Goal: Transaction & Acquisition: Purchase product/service

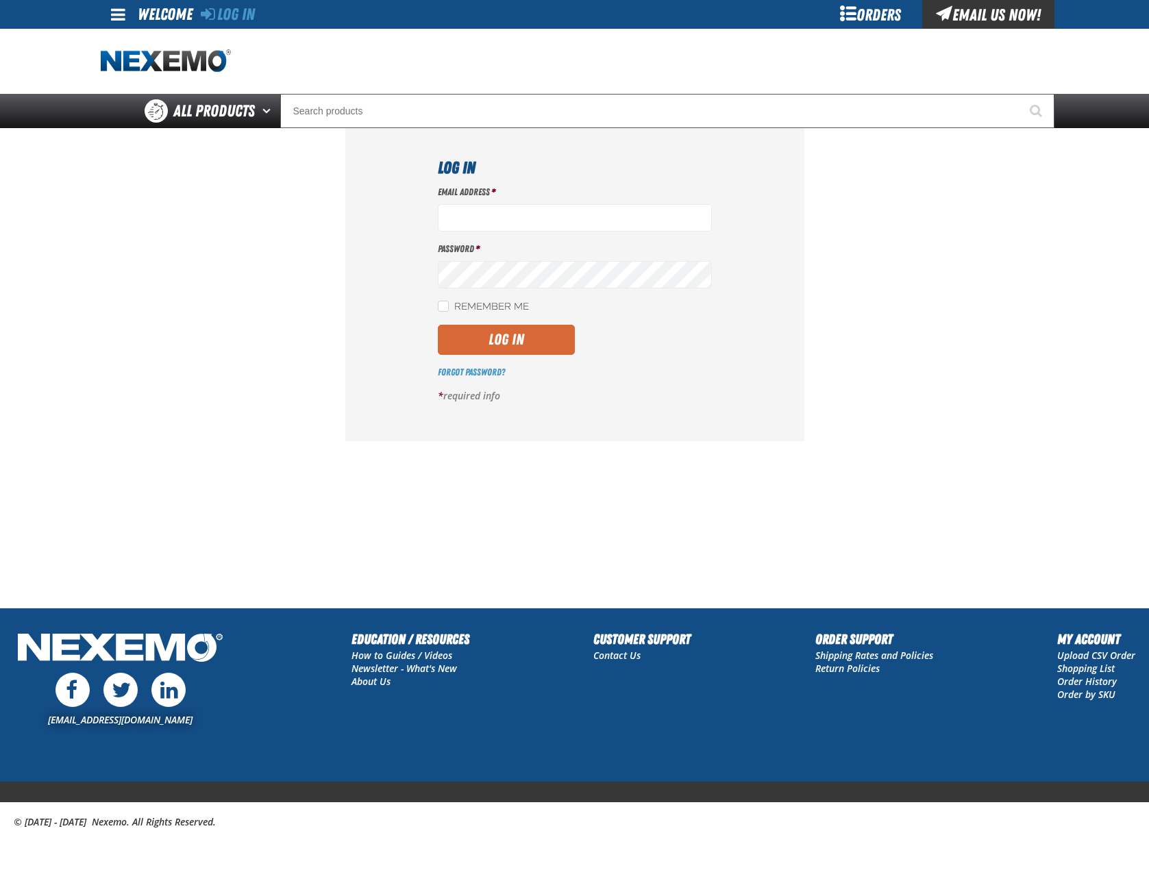
type input "mglazier@vtaig.com"
click at [495, 327] on button "Log In" at bounding box center [506, 340] width 137 height 30
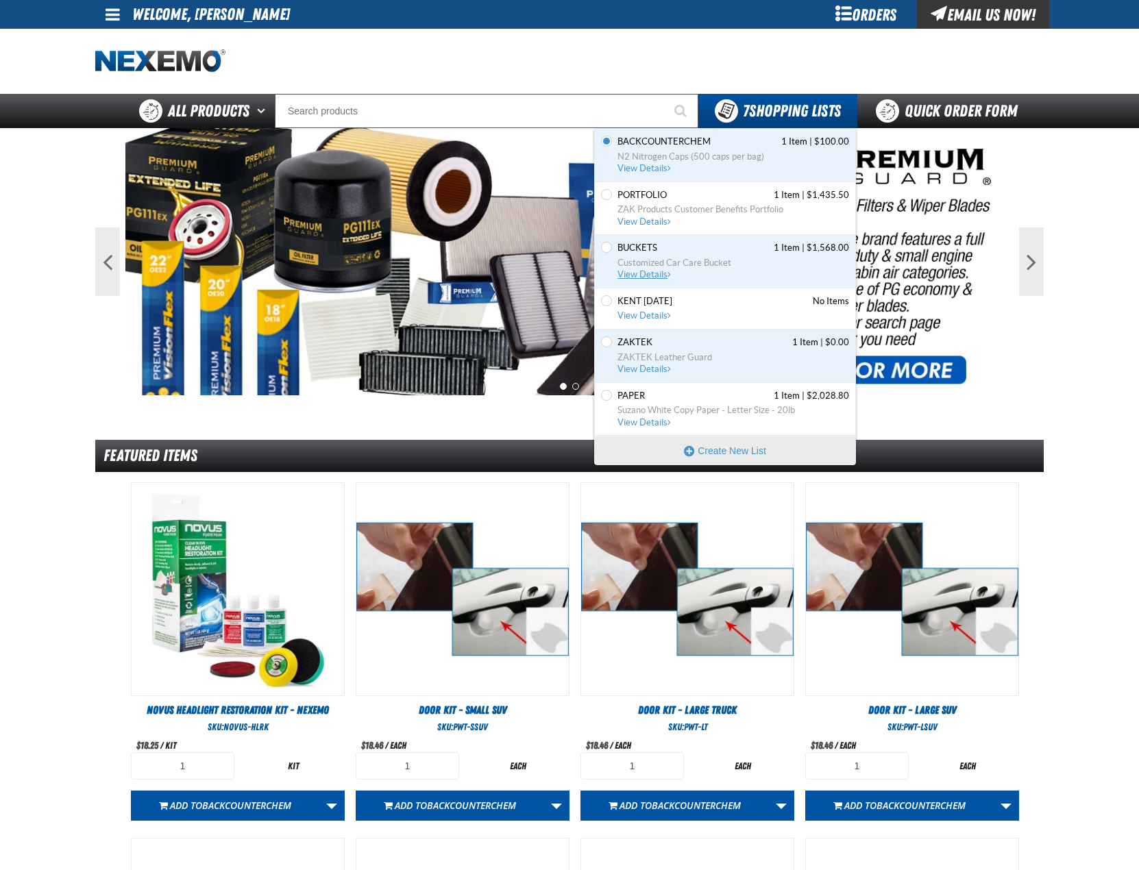
click at [679, 257] on span "Customized Car Care Bucket" at bounding box center [733, 263] width 232 height 12
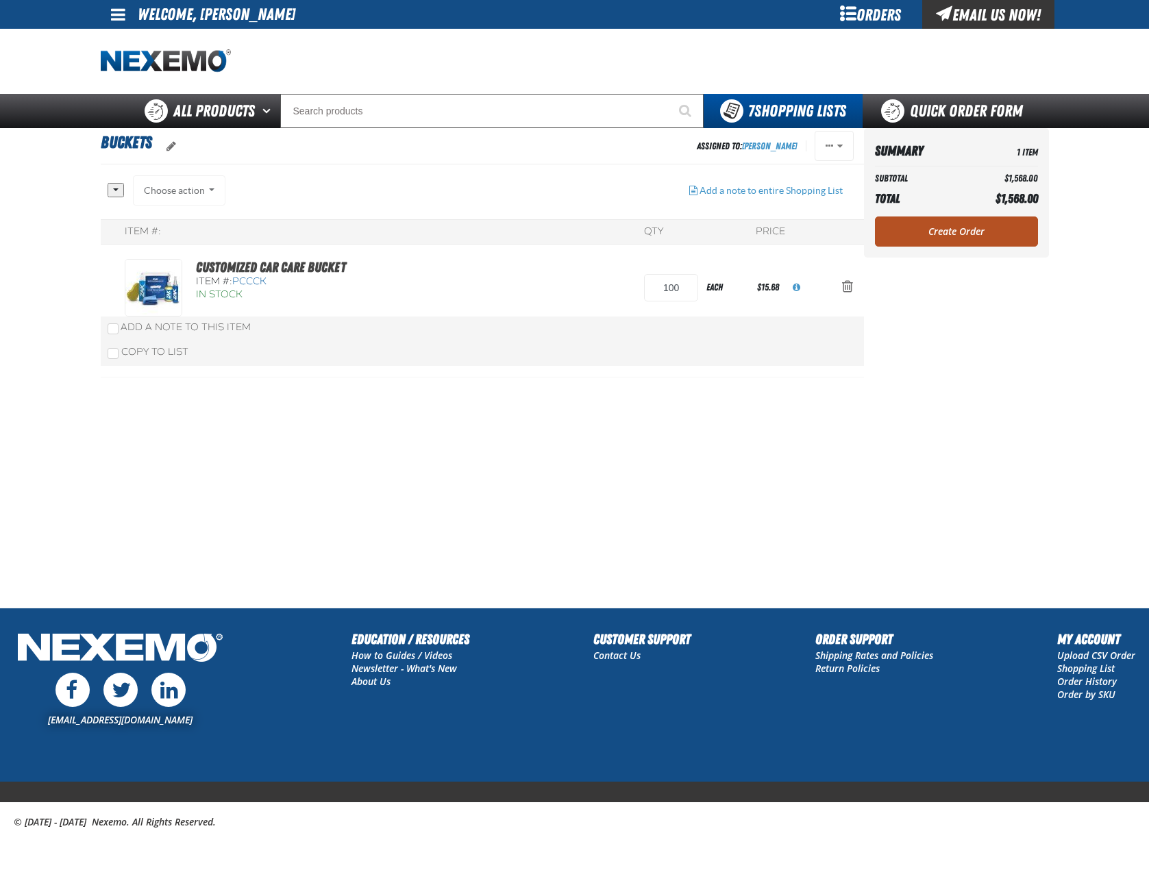
click at [926, 234] on link "Create Order" at bounding box center [956, 232] width 163 height 30
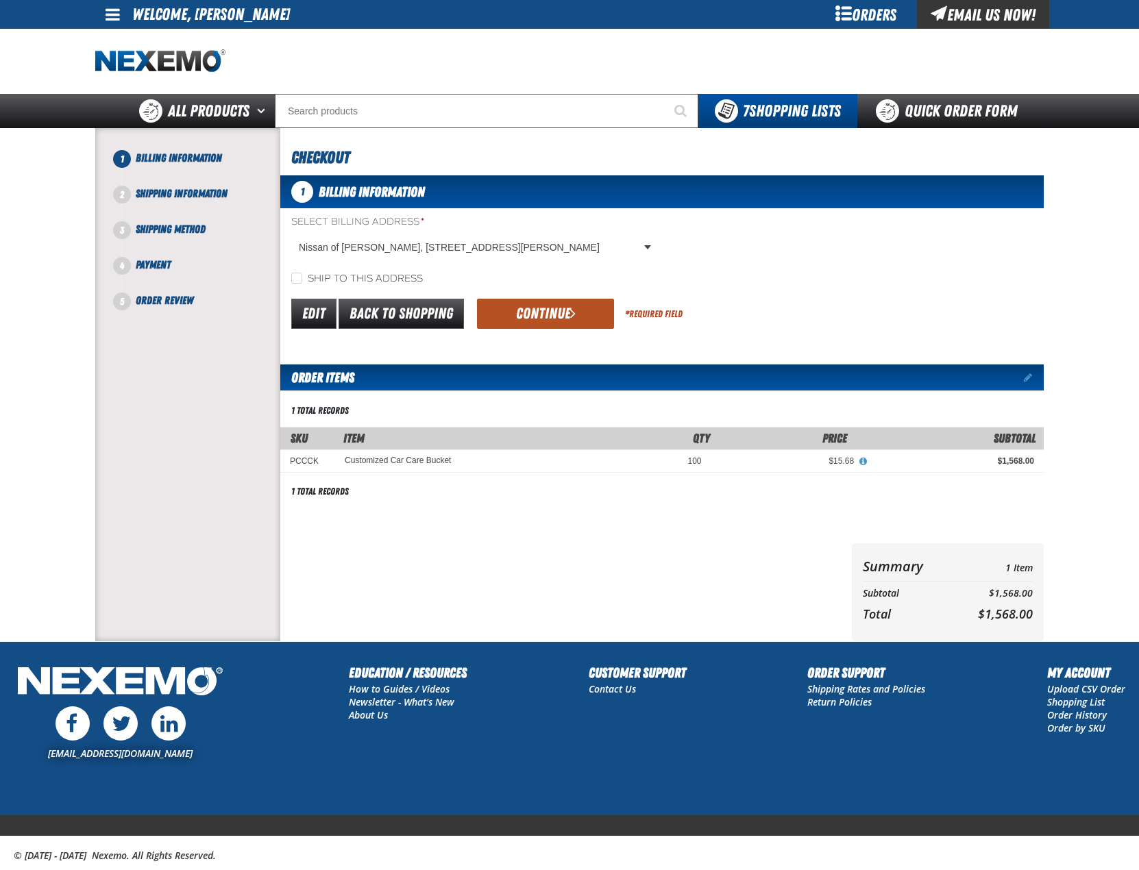
click at [534, 312] on button "Continue" at bounding box center [545, 314] width 137 height 30
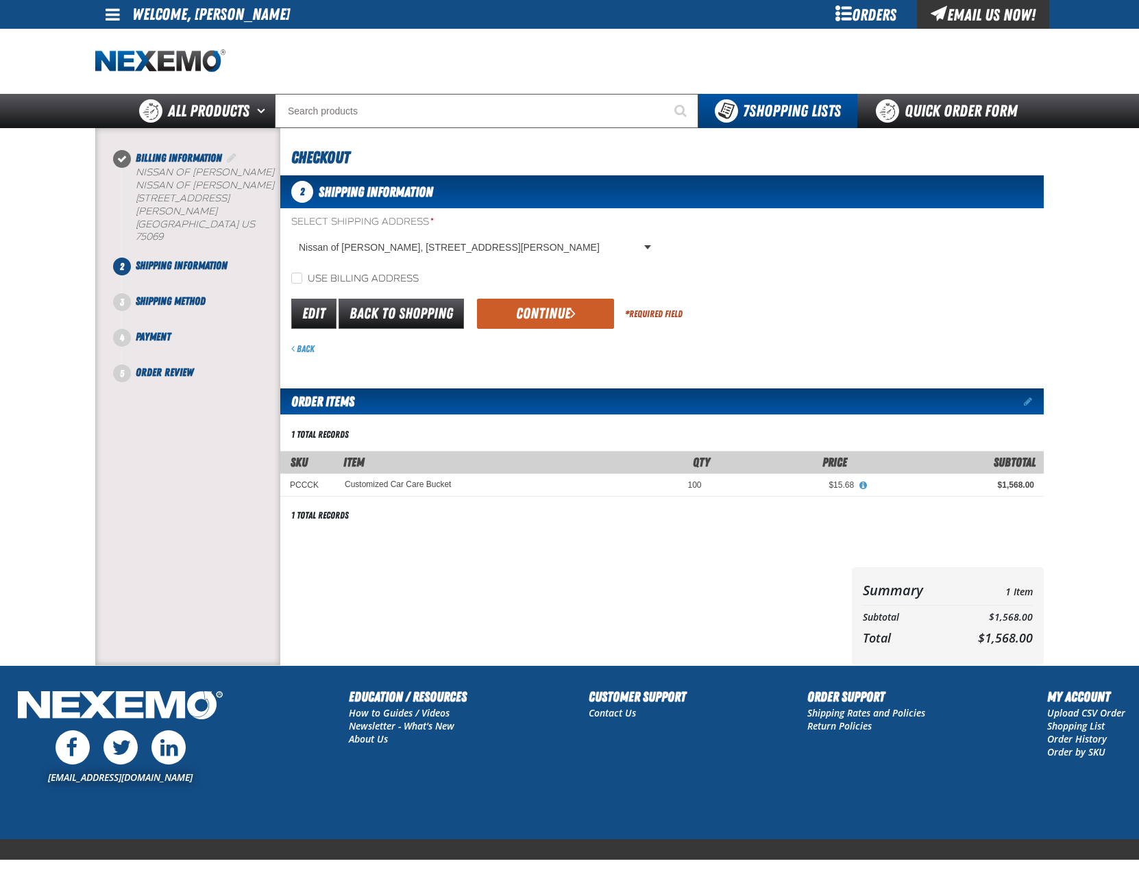
click at [534, 312] on button "Continue" at bounding box center [545, 314] width 137 height 30
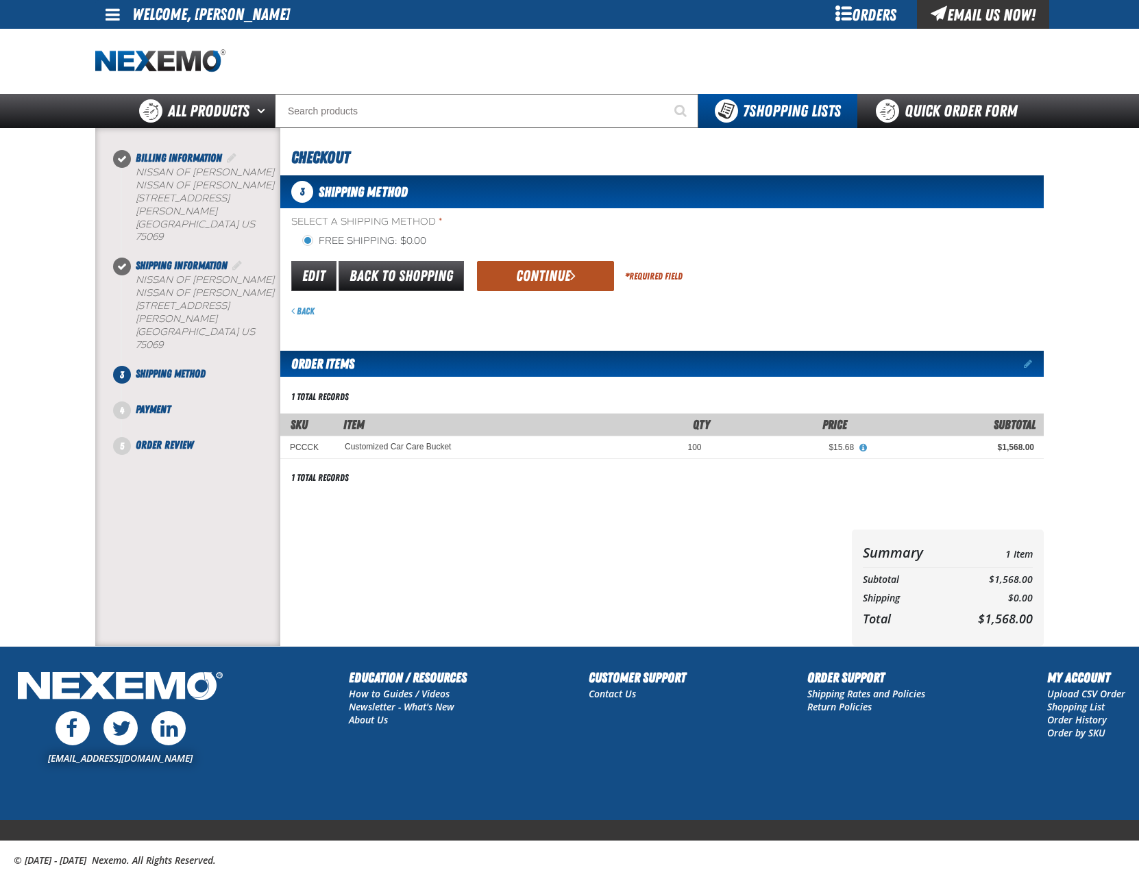
click at [540, 284] on button "Continue" at bounding box center [545, 276] width 137 height 30
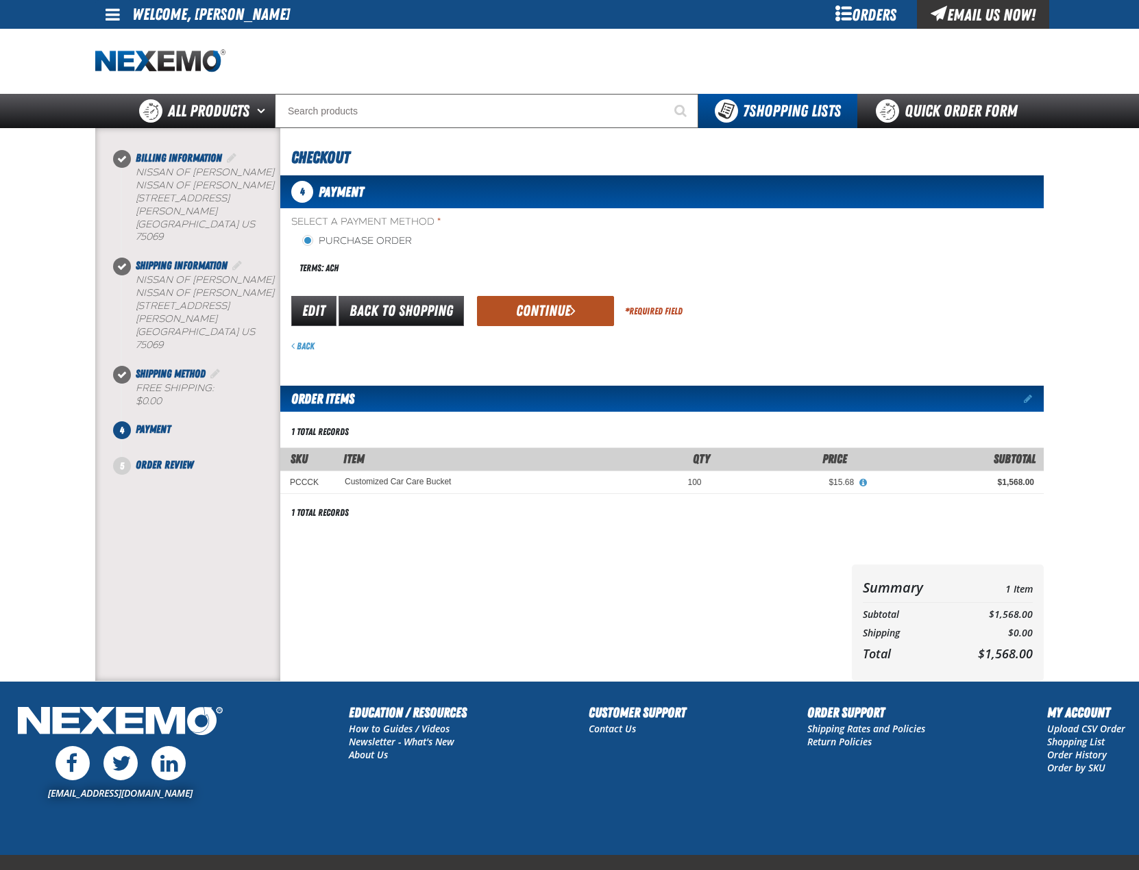
click at [521, 306] on button "Continue" at bounding box center [545, 311] width 137 height 30
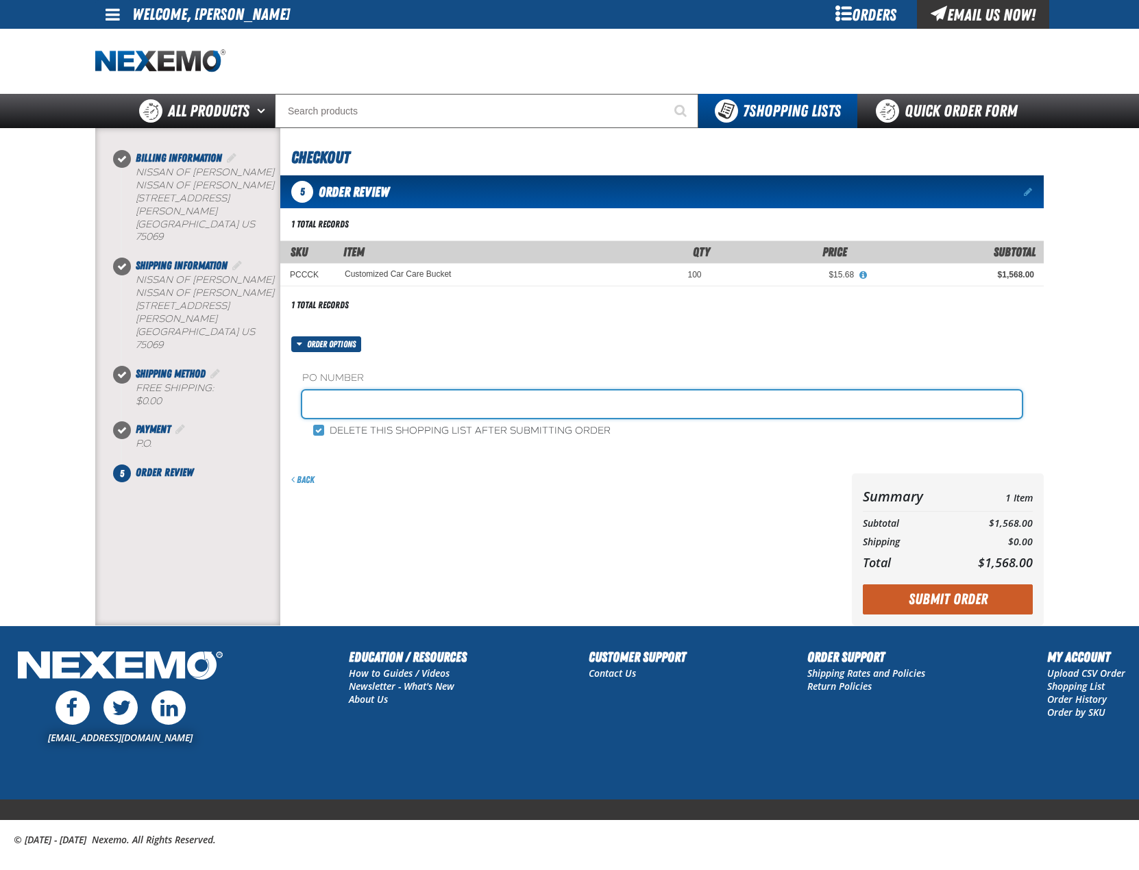
click at [349, 408] on input "text" at bounding box center [661, 404] width 719 height 27
type input "1015BUCK"
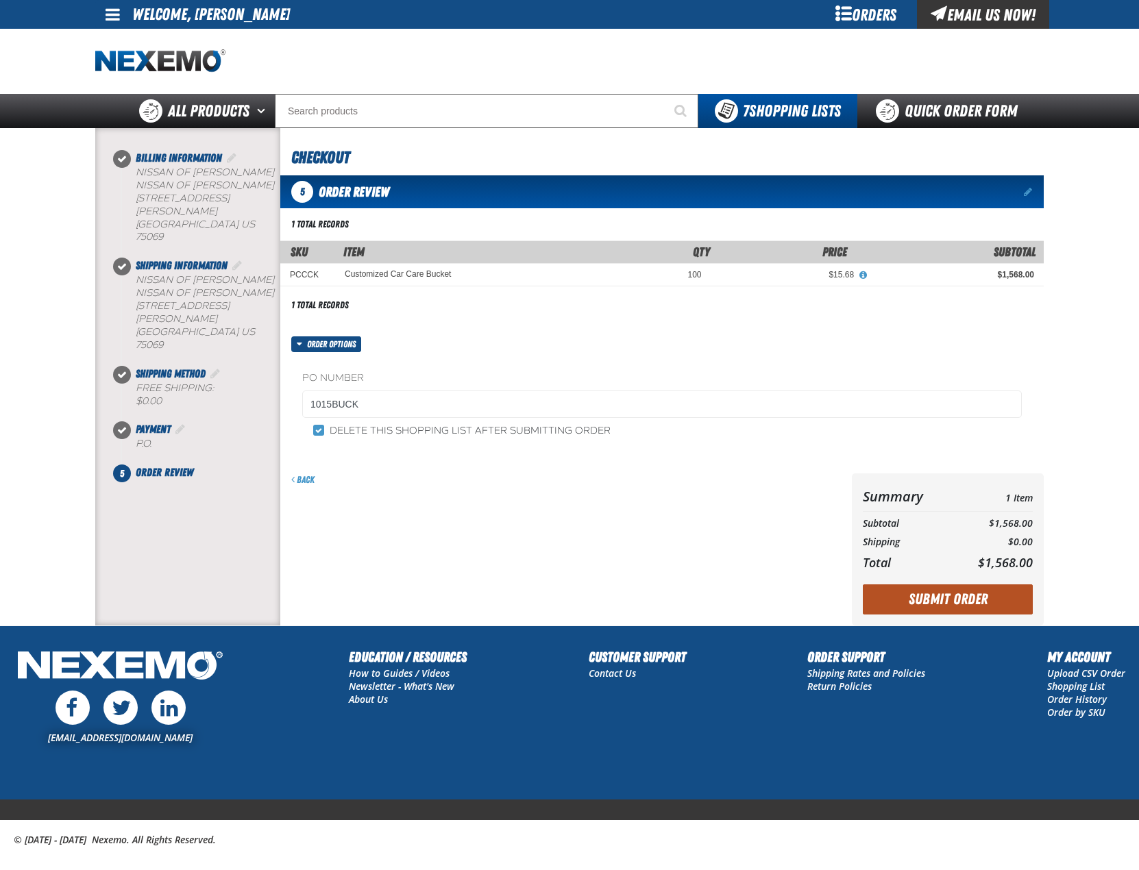
click at [986, 606] on button "Submit Order" at bounding box center [948, 599] width 170 height 30
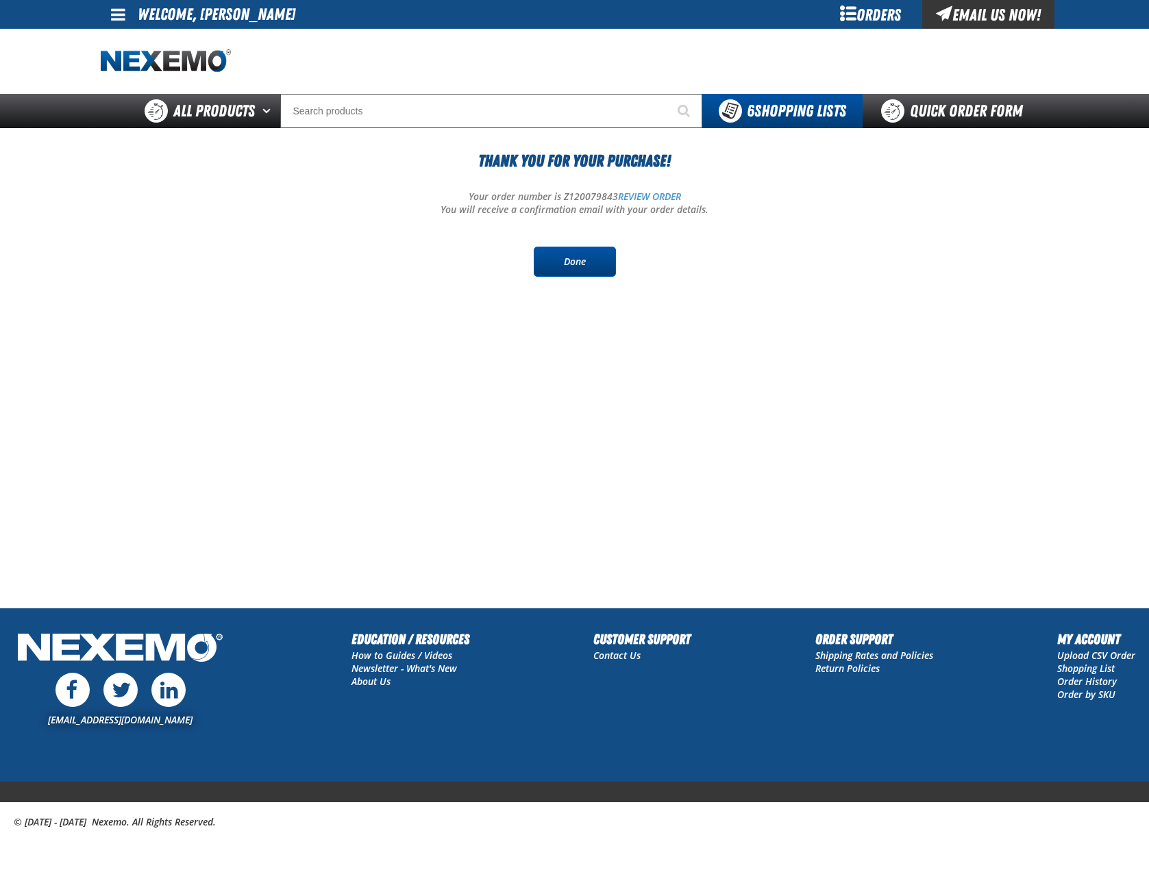
click at [574, 275] on link "Done" at bounding box center [575, 262] width 82 height 30
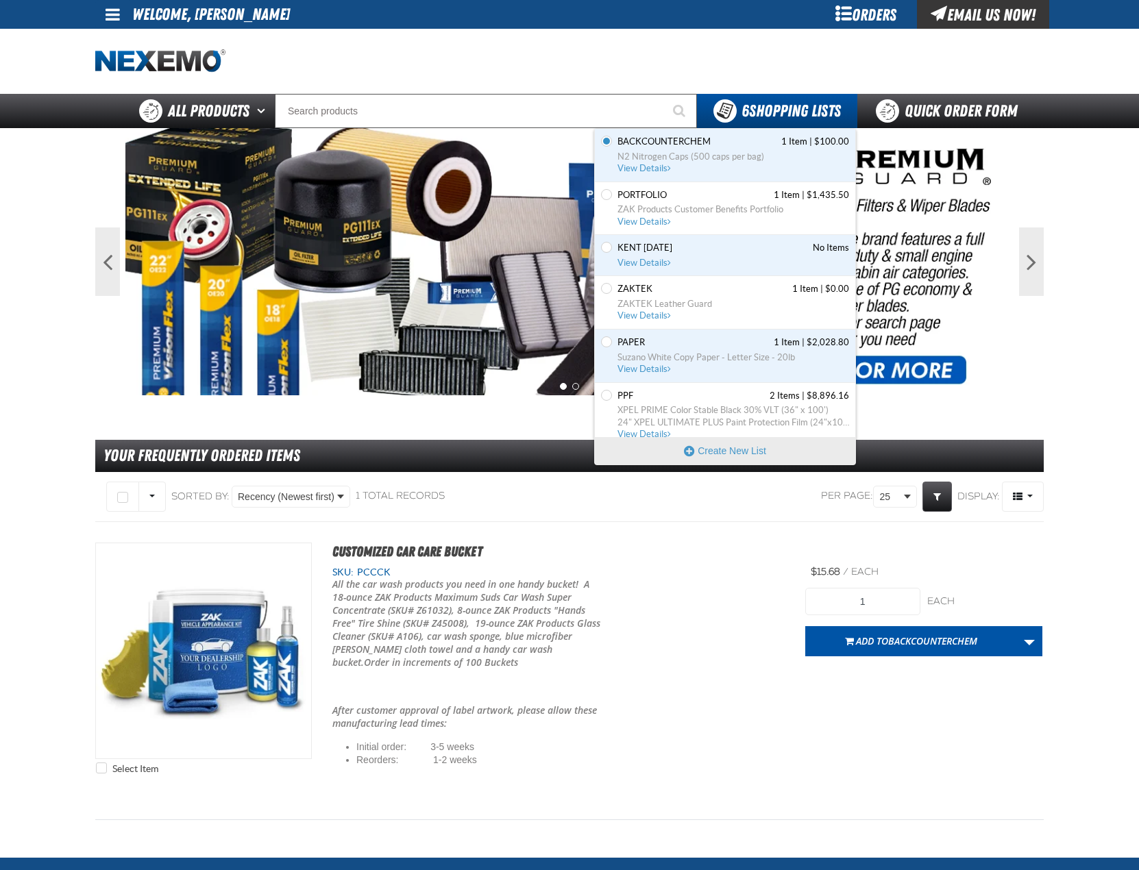
click at [657, 399] on span "PPF 2 Items | $8,896.16" at bounding box center [733, 396] width 232 height 12
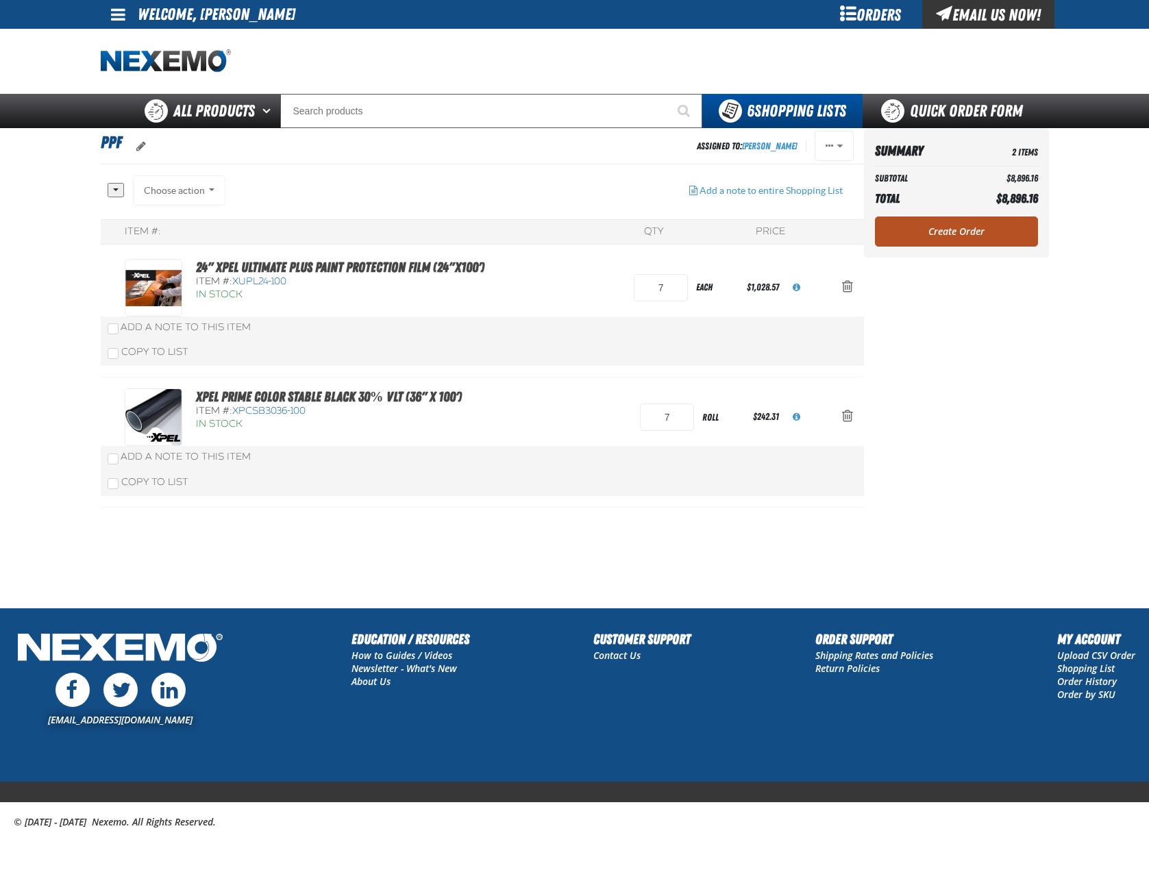
click at [962, 240] on link "Create Order" at bounding box center [956, 232] width 163 height 30
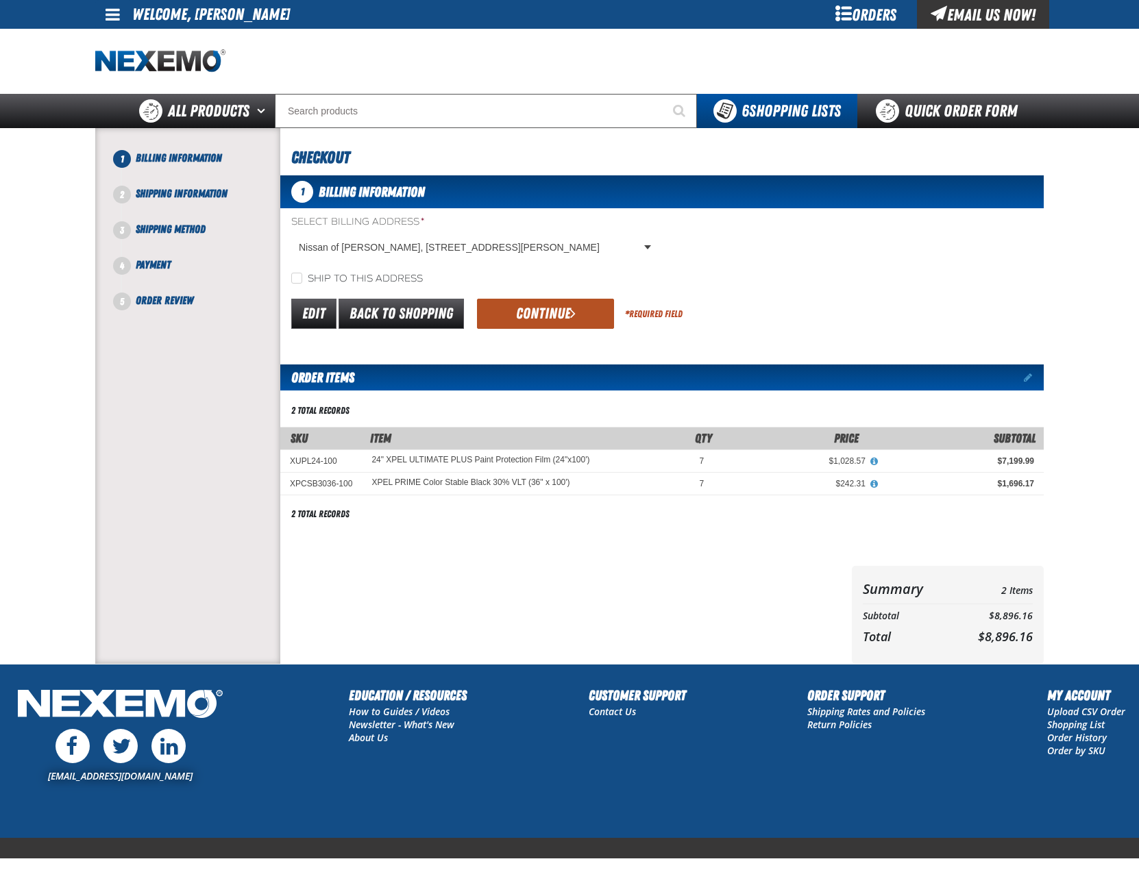
click at [557, 306] on button "Continue" at bounding box center [545, 314] width 137 height 30
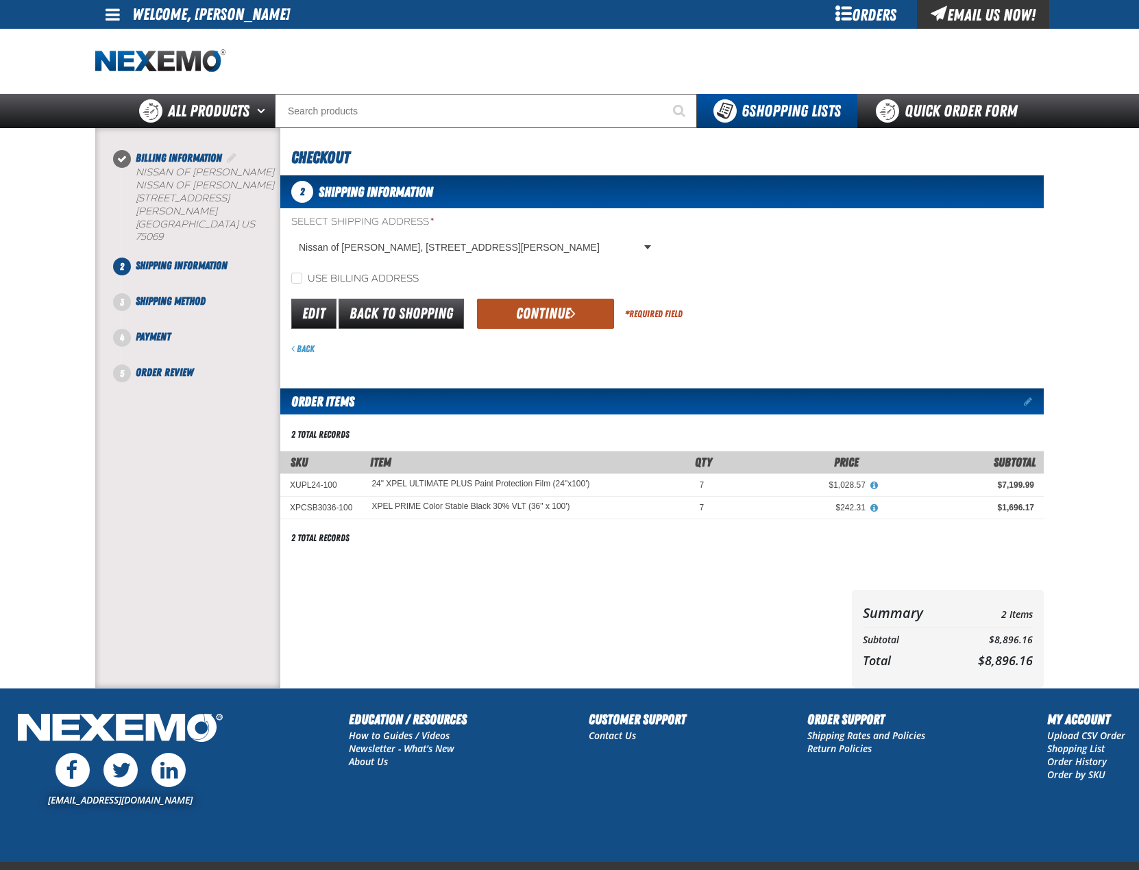
click at [554, 310] on button "Continue" at bounding box center [545, 314] width 137 height 30
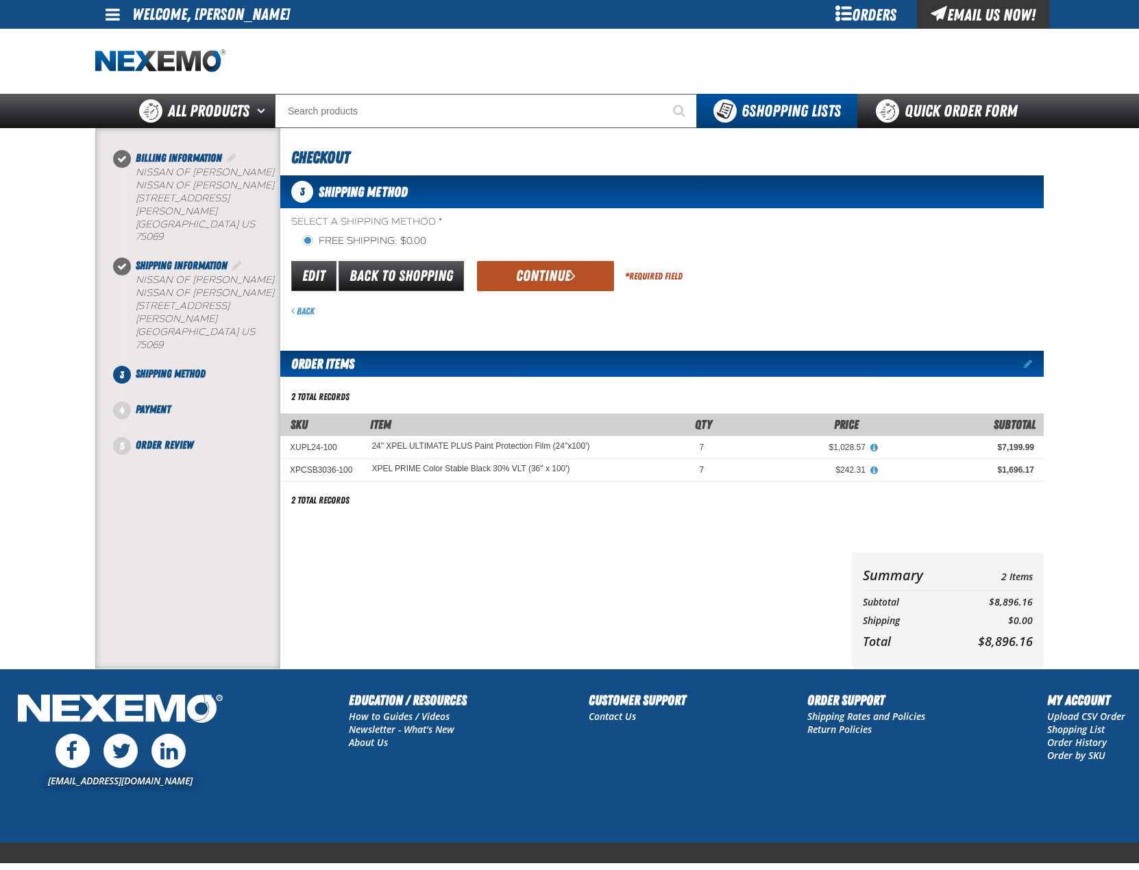
click at [526, 274] on button "Continue" at bounding box center [545, 276] width 137 height 30
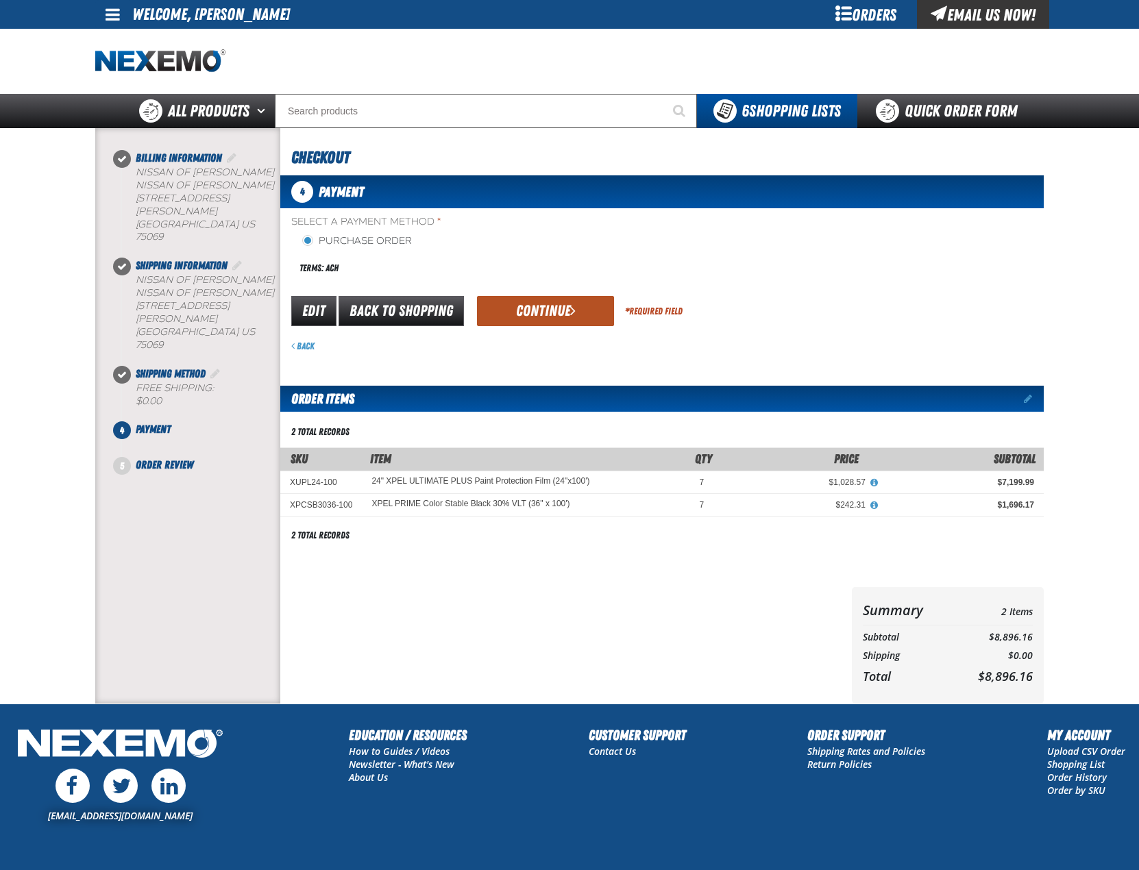
click at [547, 310] on button "Continue" at bounding box center [545, 311] width 137 height 30
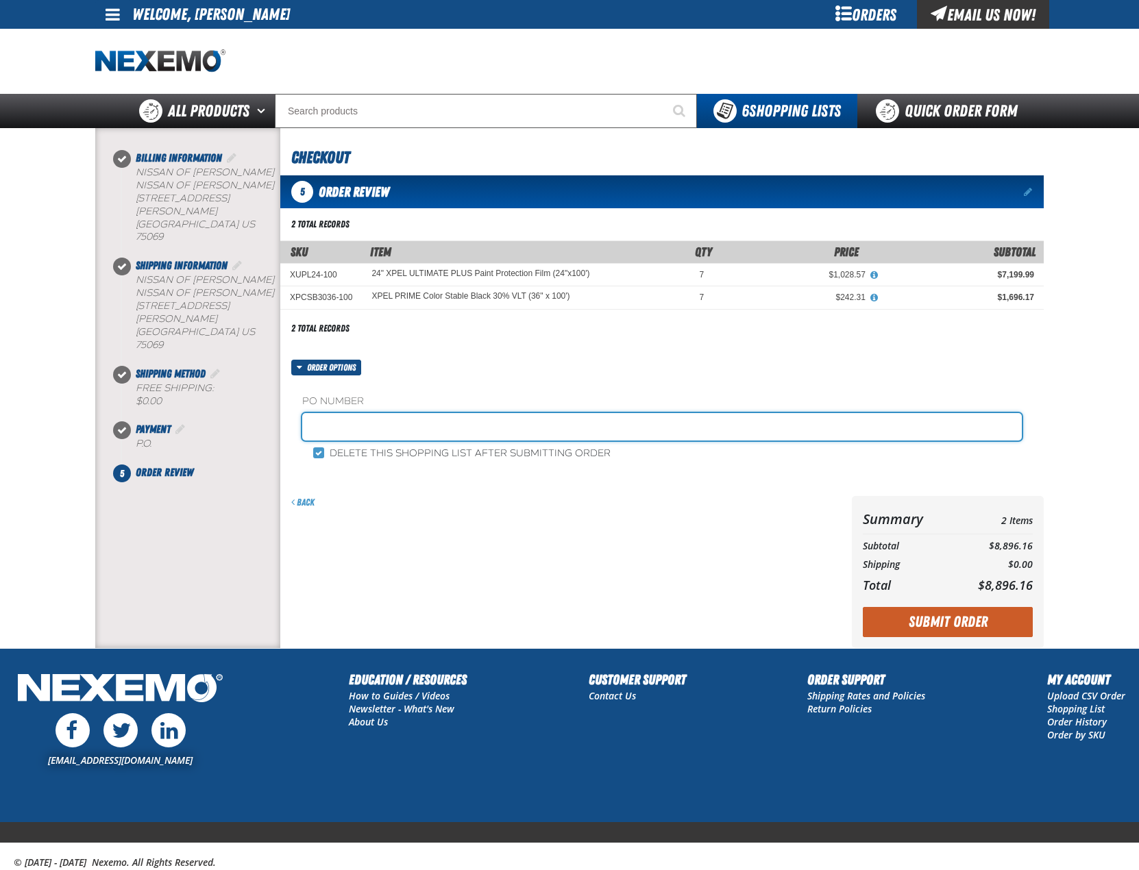
click at [386, 430] on input "text" at bounding box center [661, 426] width 719 height 27
type input "TINT1015"
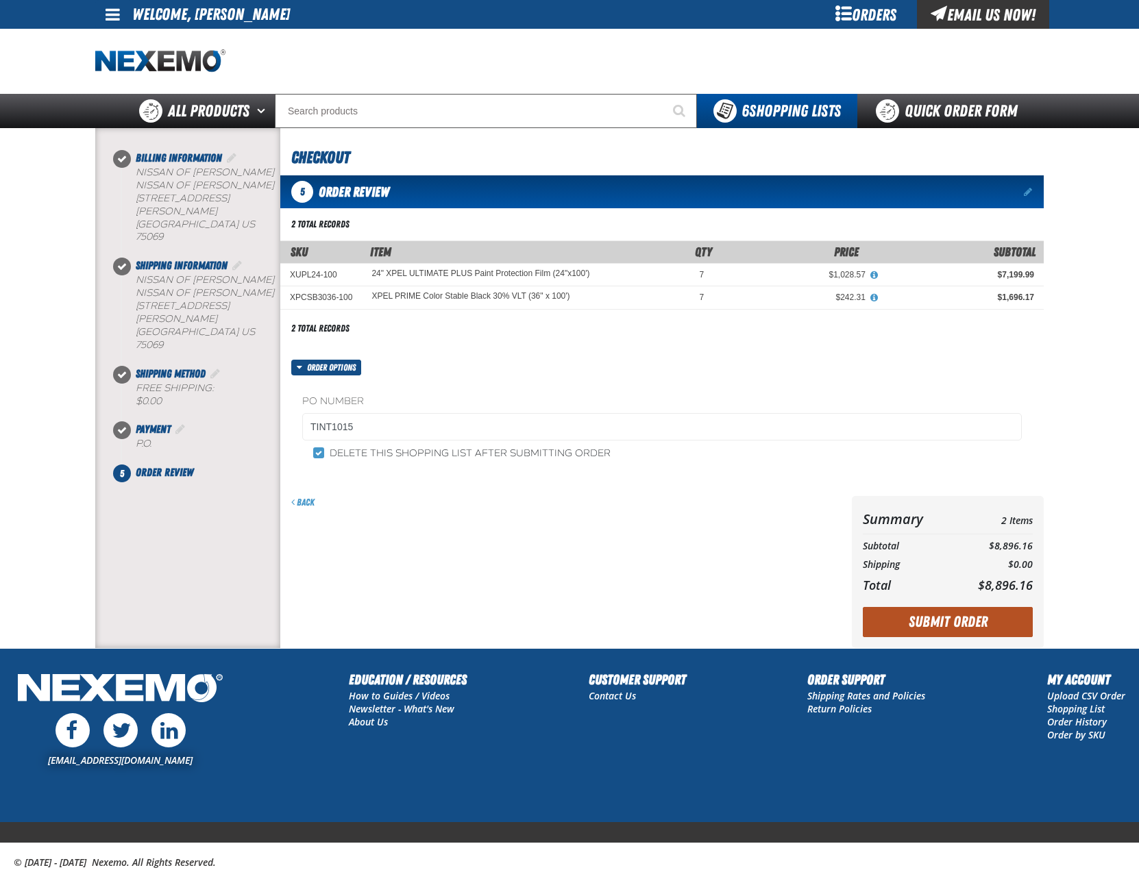
click at [903, 628] on button "Submit Order" at bounding box center [948, 622] width 170 height 30
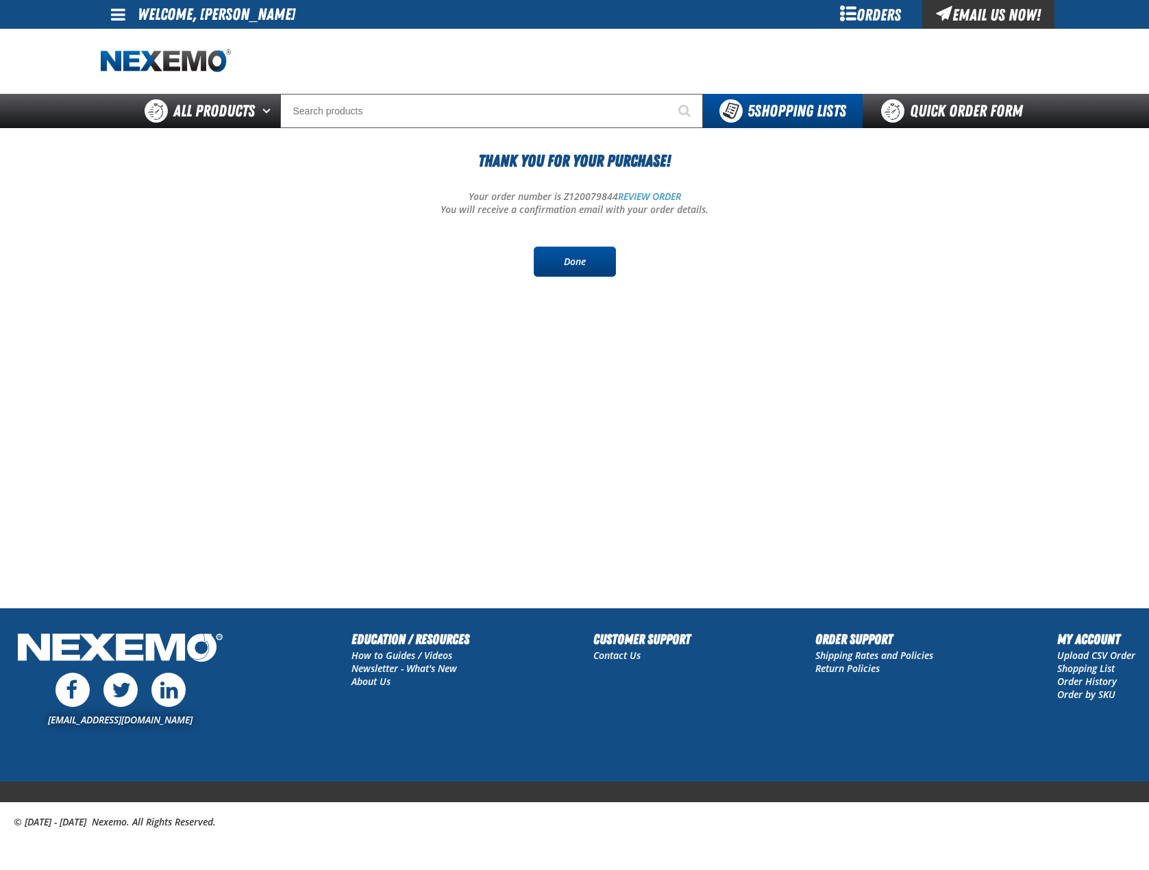
click at [580, 270] on link "Done" at bounding box center [575, 262] width 82 height 30
